Goal: Task Accomplishment & Management: Use online tool/utility

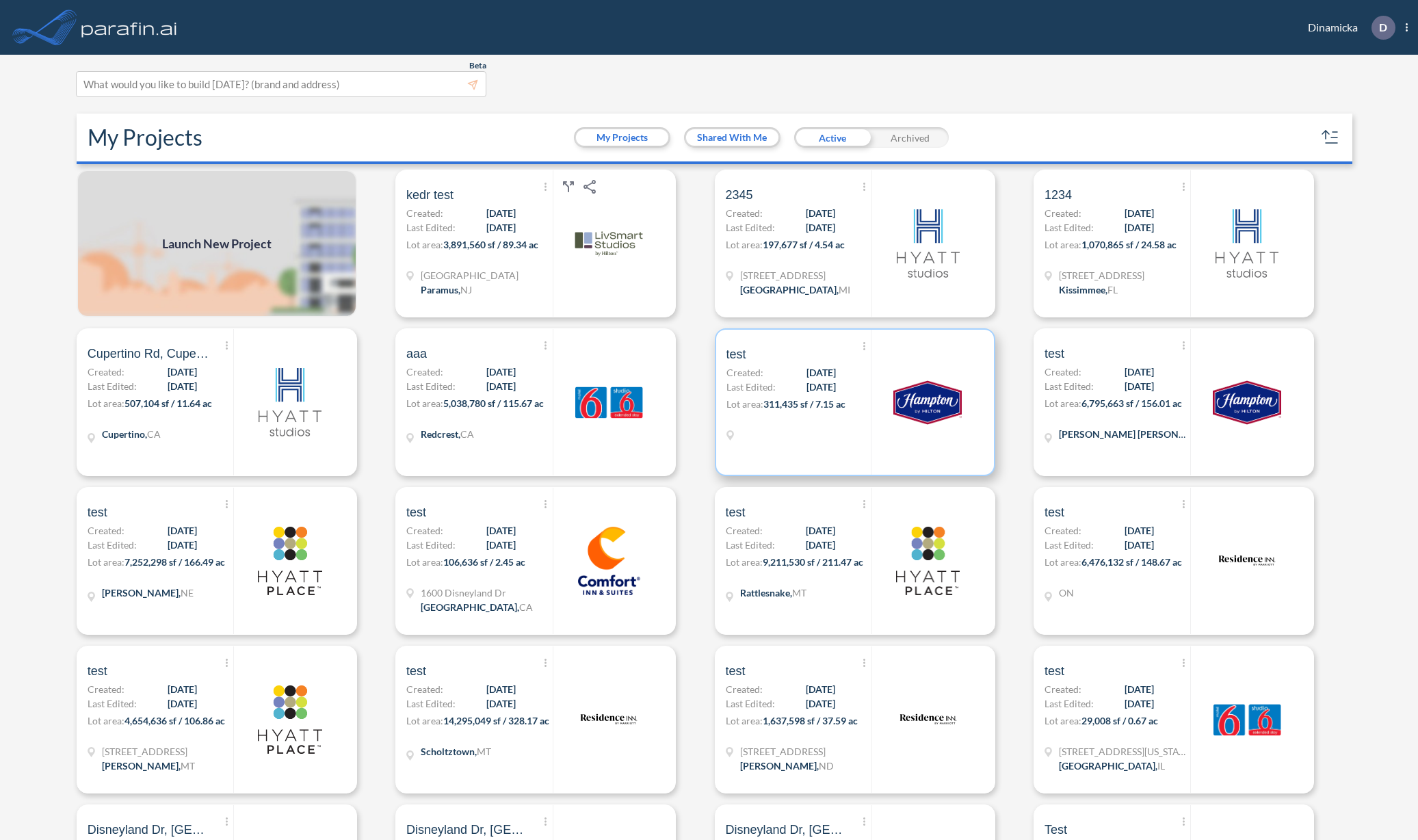
scroll to position [755, 0]
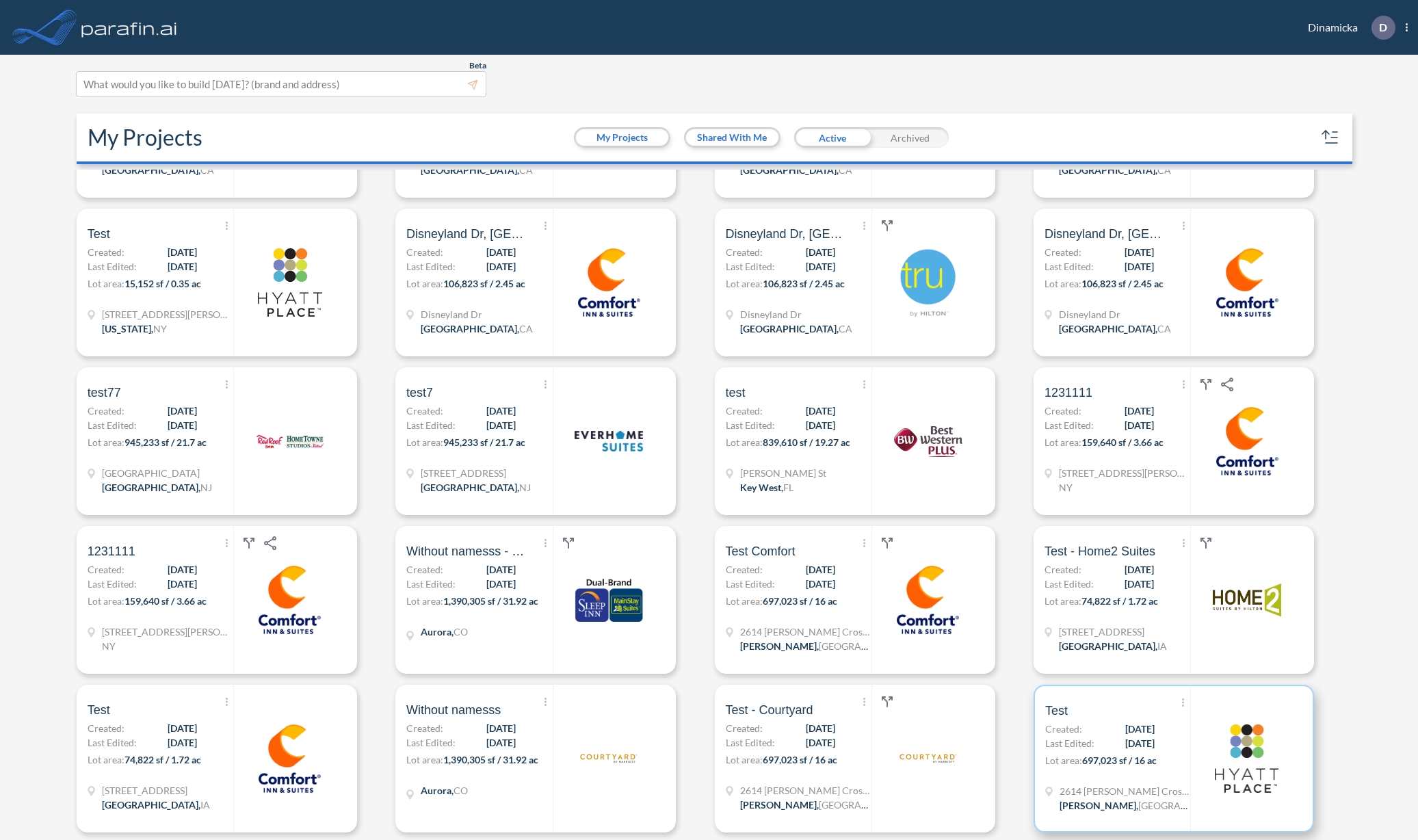
click at [1088, 775] on div "Show More Created with sketchtool. Archive Reports Share a copy Test Created: 0…" at bounding box center [1117, 758] width 145 height 145
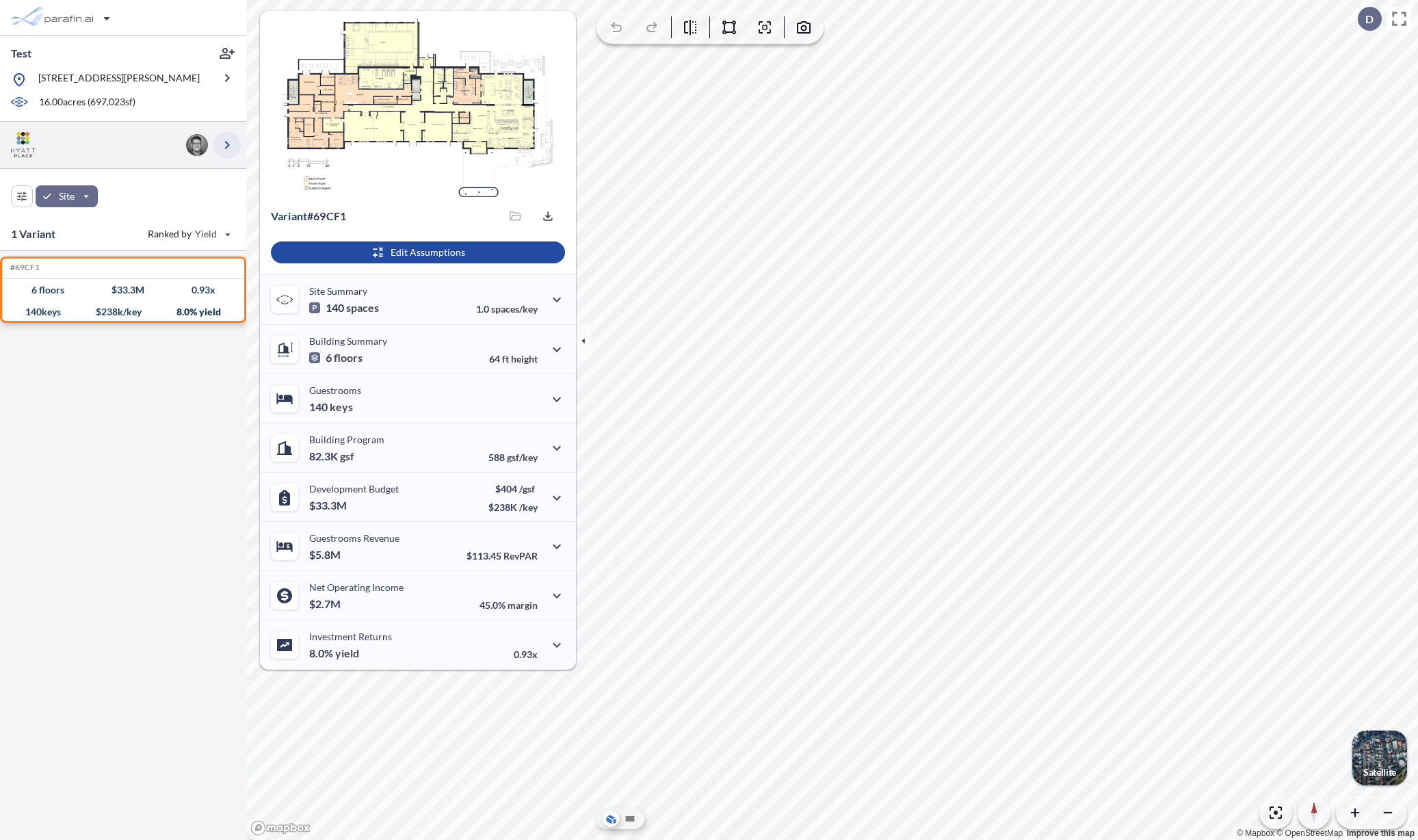
click at [226, 144] on icon "button" at bounding box center [227, 145] width 16 height 16
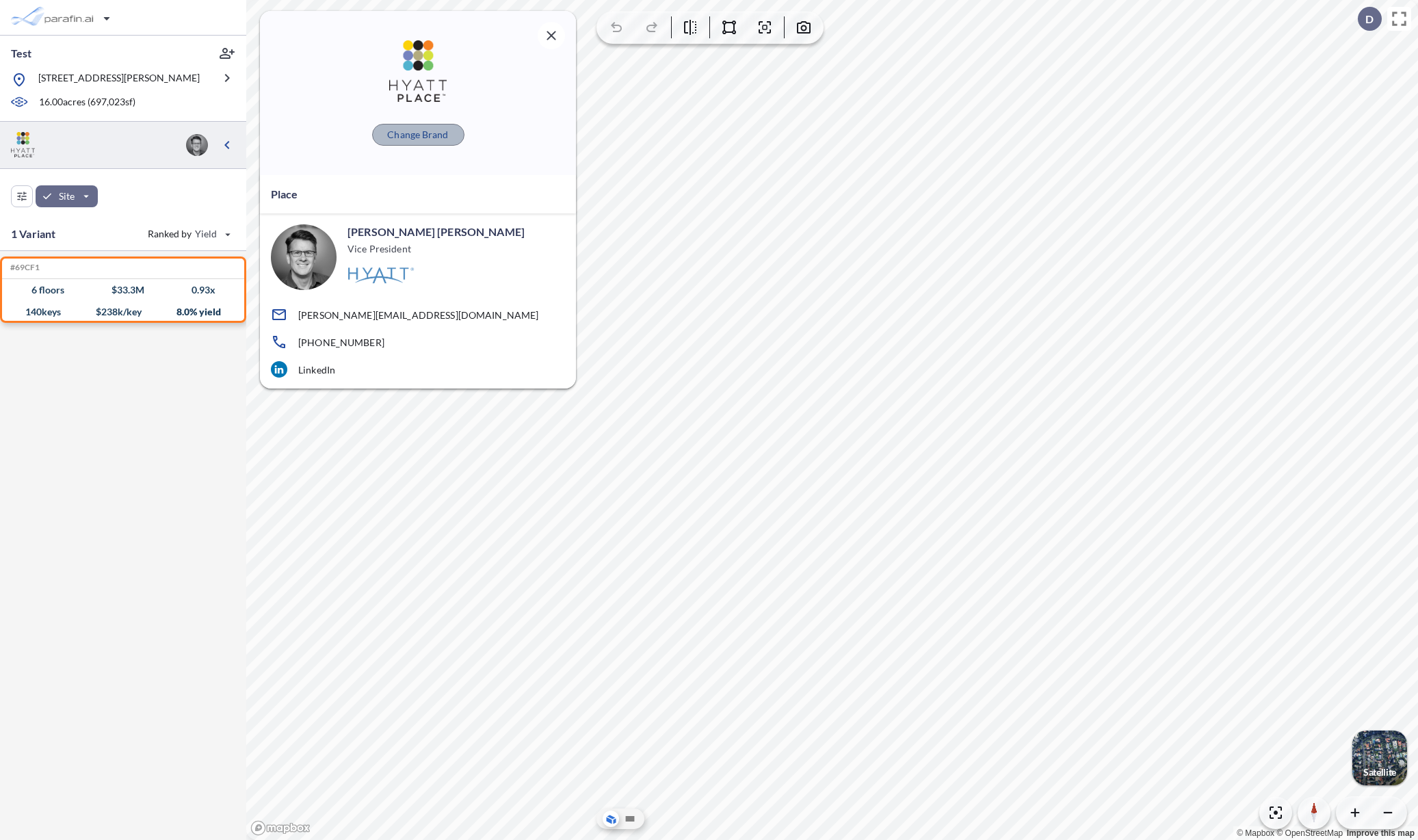
click at [428, 133] on p "Change Brand" at bounding box center [417, 135] width 61 height 14
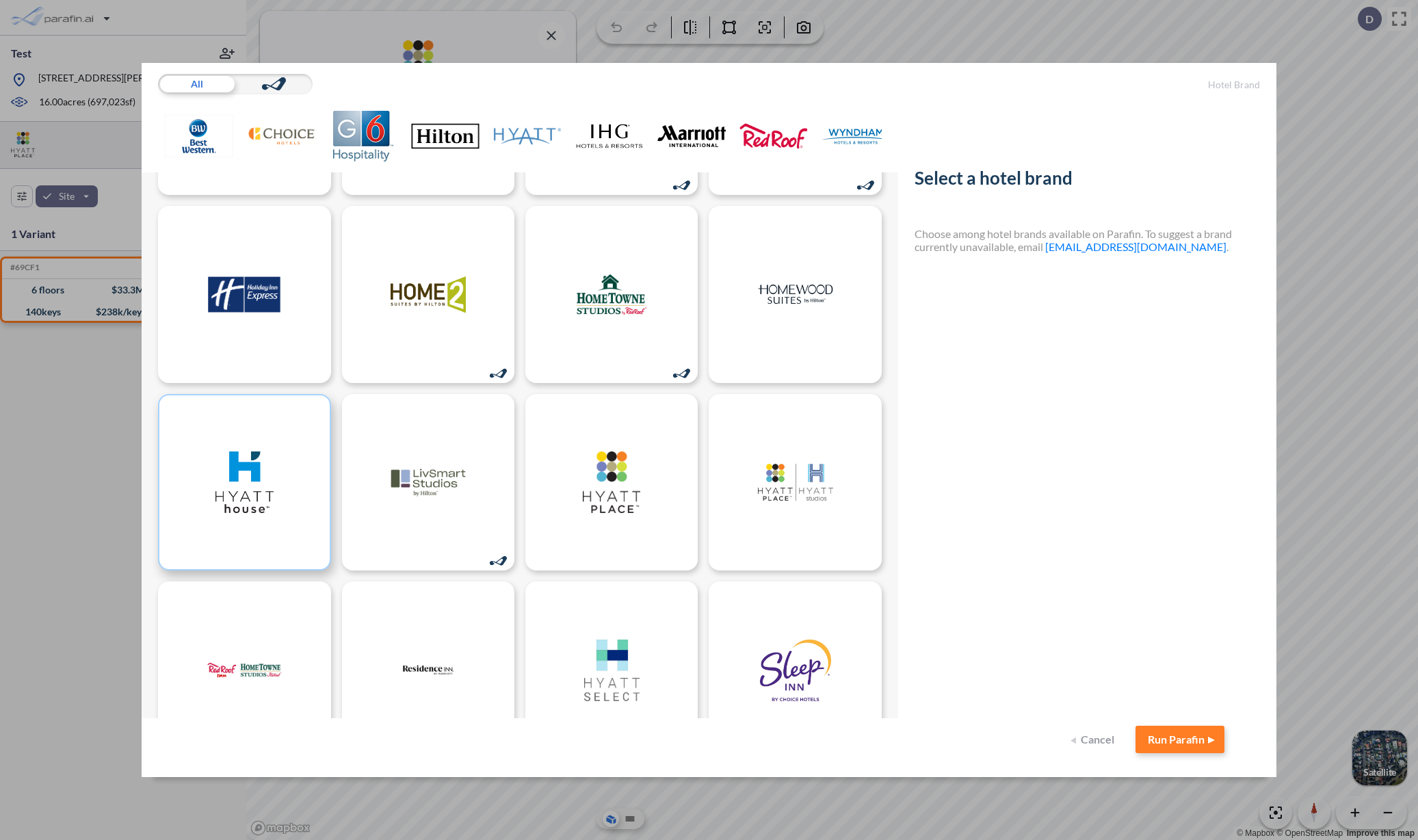
scroll to position [755, 0]
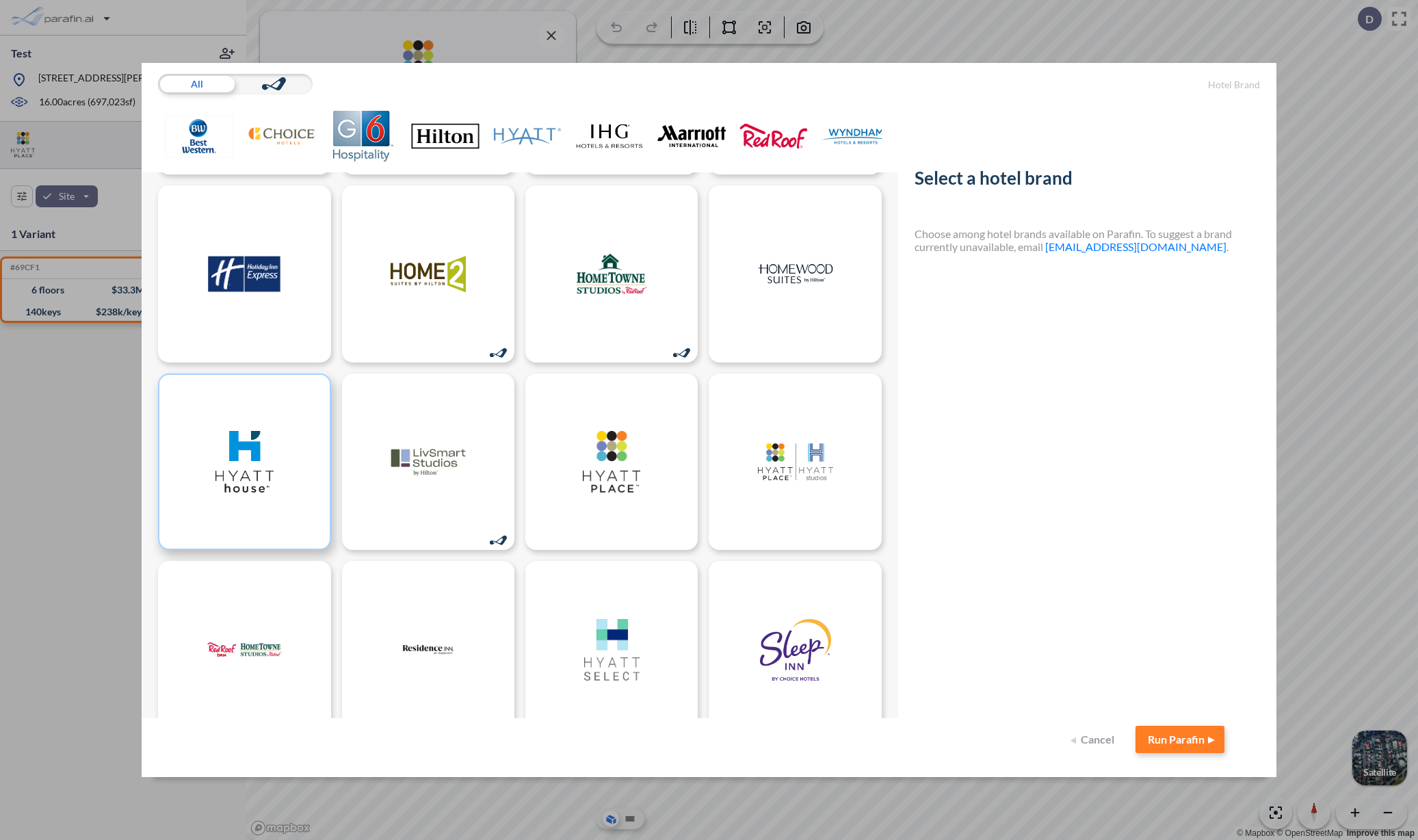
click at [230, 454] on img at bounding box center [244, 462] width 75 height 62
click at [1187, 739] on button "Run Parafin" at bounding box center [1180, 739] width 89 height 27
